Goal: Task Accomplishment & Management: Use online tool/utility

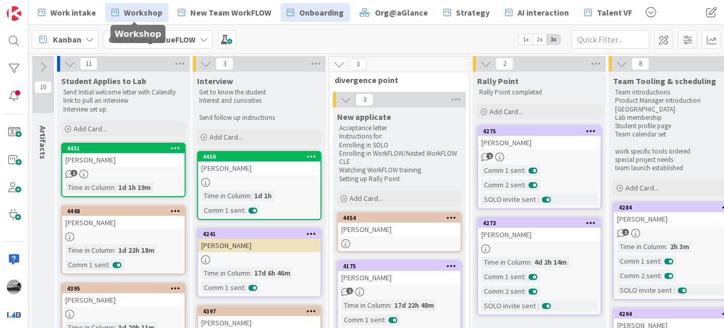
click at [118, 13] on link "Workshop" at bounding box center [136, 12] width 63 height 19
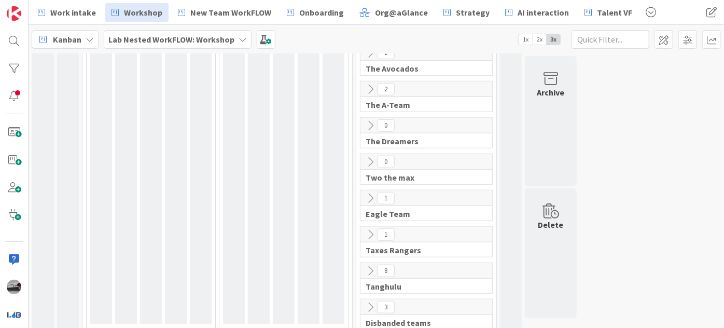
scroll to position [464, 0]
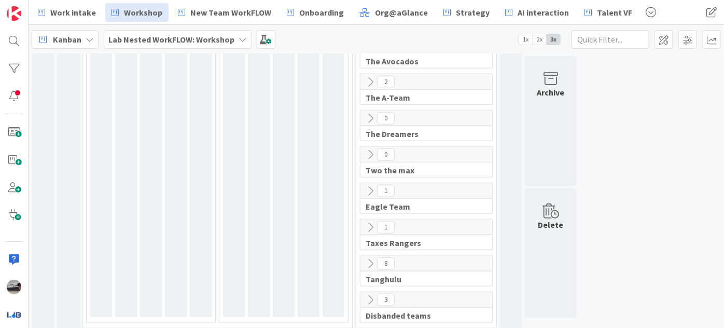
click at [370, 186] on icon at bounding box center [370, 190] width 11 height 11
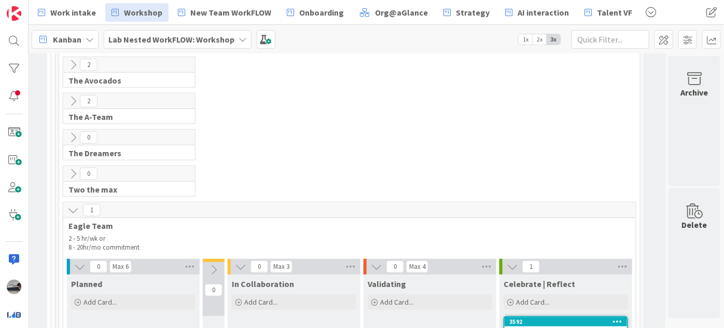
scroll to position [340, 302]
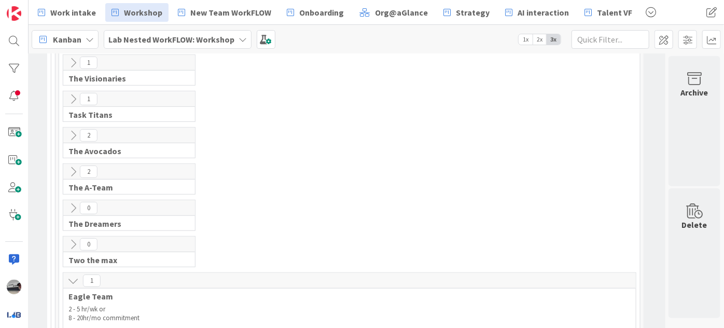
click at [178, 40] on b "Lab Nested WorkFLOW: Workshop" at bounding box center [171, 39] width 126 height 10
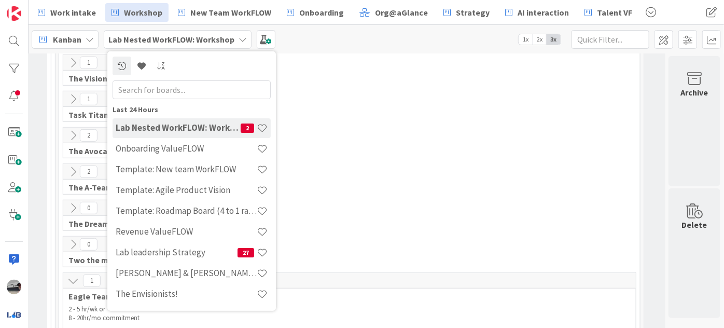
click at [188, 87] on input "text" at bounding box center [192, 89] width 158 height 19
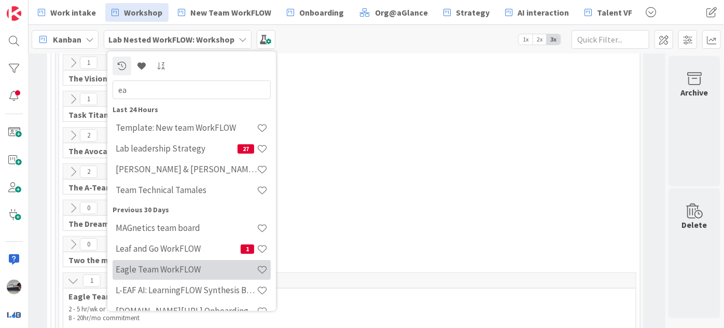
type input "ea"
click at [137, 270] on h4 "Eagle Team WorkFLOW" at bounding box center [186, 269] width 141 height 10
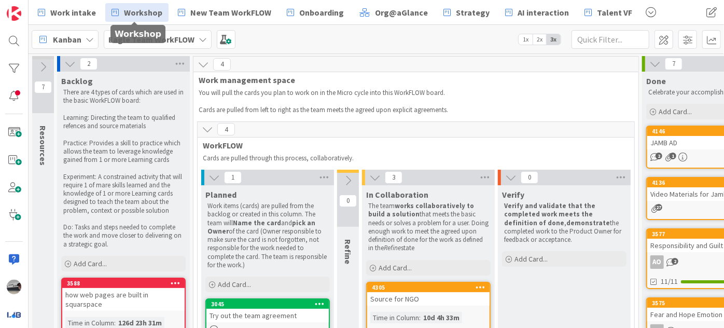
click at [118, 13] on link "Workshop" at bounding box center [136, 12] width 63 height 19
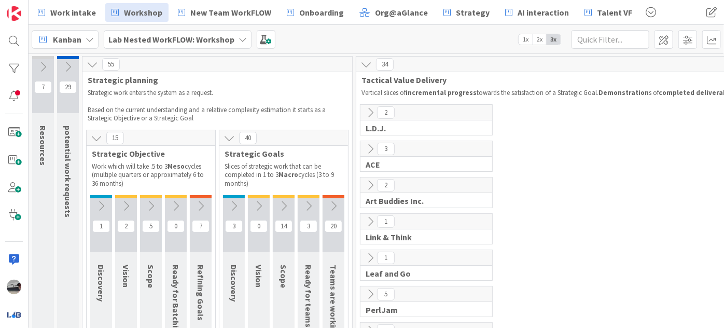
click at [337, 197] on div at bounding box center [334, 196] width 22 height 3
click at [334, 202] on icon at bounding box center [333, 205] width 11 height 11
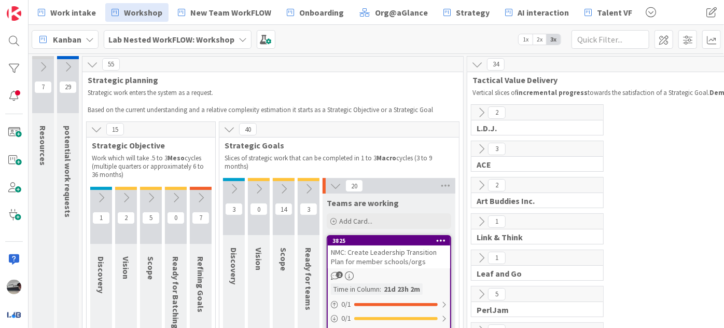
click at [304, 188] on icon at bounding box center [308, 188] width 11 height 11
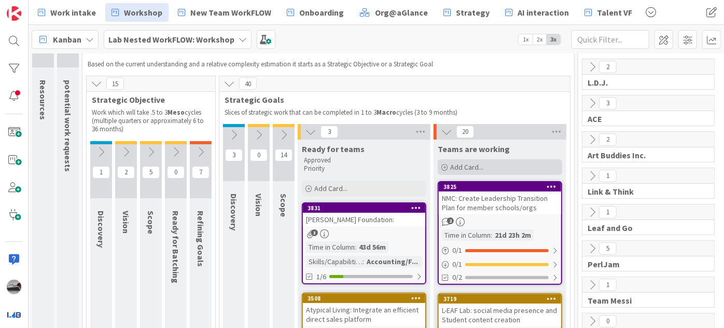
scroll to position [94, 0]
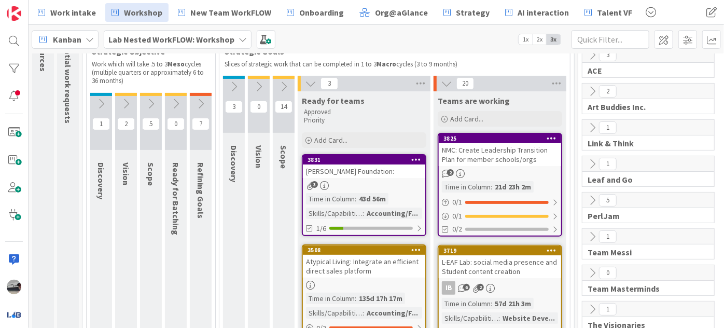
click at [492, 157] on div "NMC: Create Leadership Transition Plan for member schools/orgs" at bounding box center [500, 154] width 122 height 23
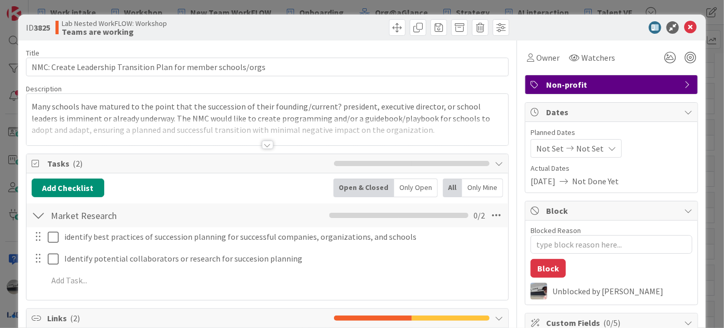
type textarea "x"
click at [266, 141] on div at bounding box center [267, 145] width 11 height 8
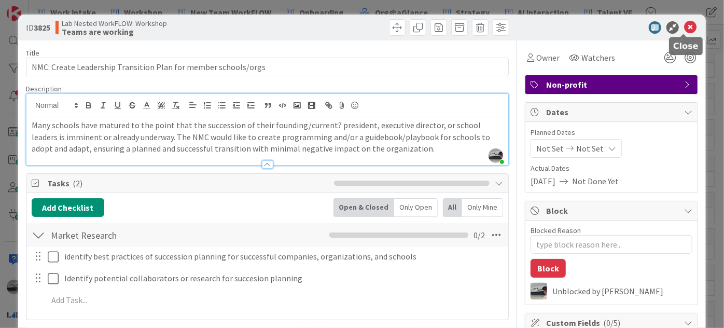
click at [684, 26] on icon at bounding box center [690, 27] width 12 height 12
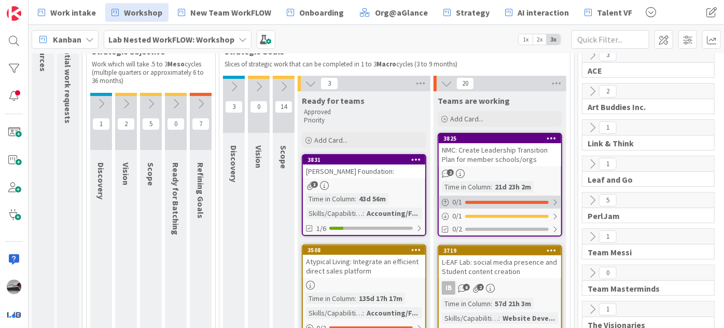
click at [545, 197] on div "0 / 1" at bounding box center [500, 202] width 122 height 13
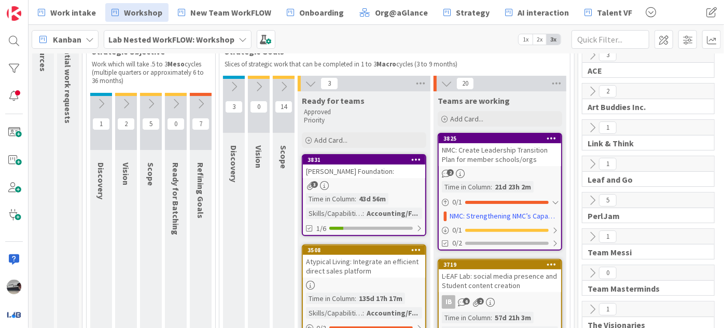
click at [200, 104] on icon at bounding box center [200, 103] width 11 height 11
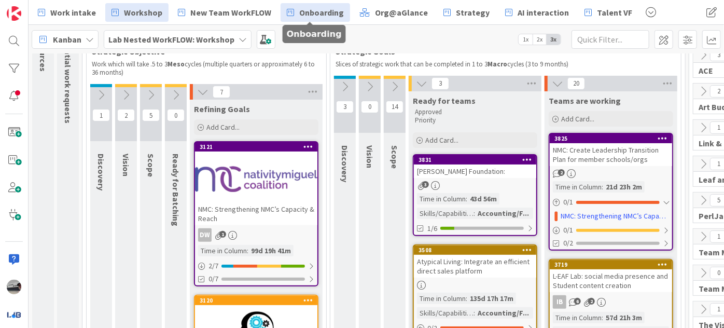
click at [308, 10] on span "Onboarding" at bounding box center [321, 12] width 45 height 12
